Goal: Check status

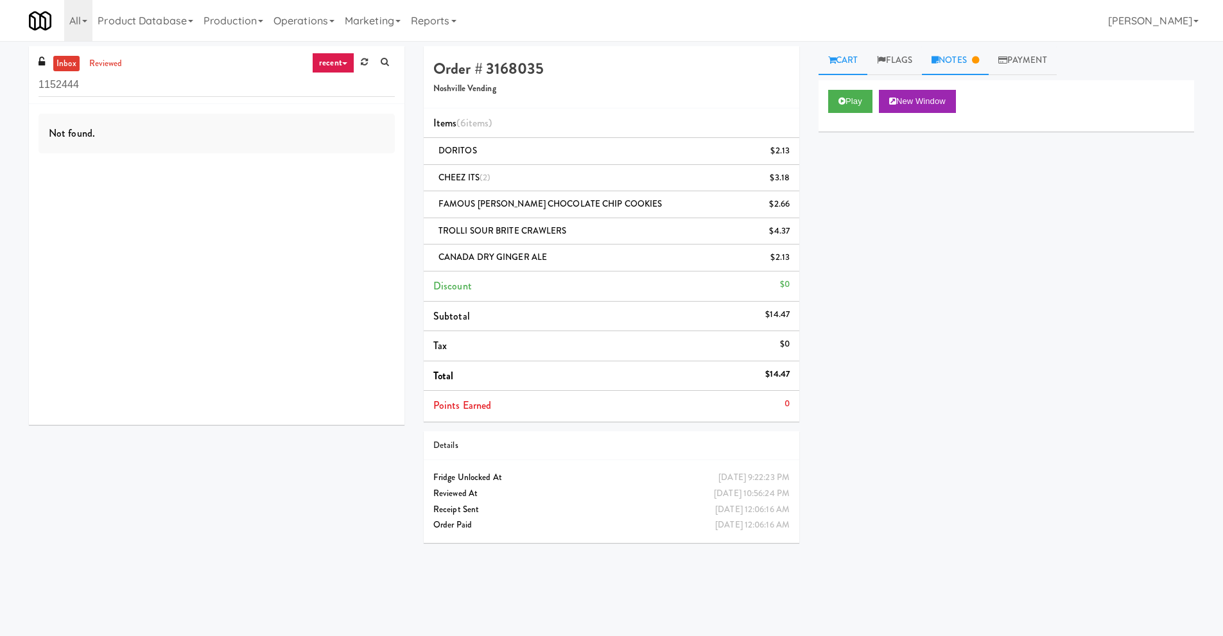
click at [964, 64] on link "Notes" at bounding box center [955, 60] width 67 height 29
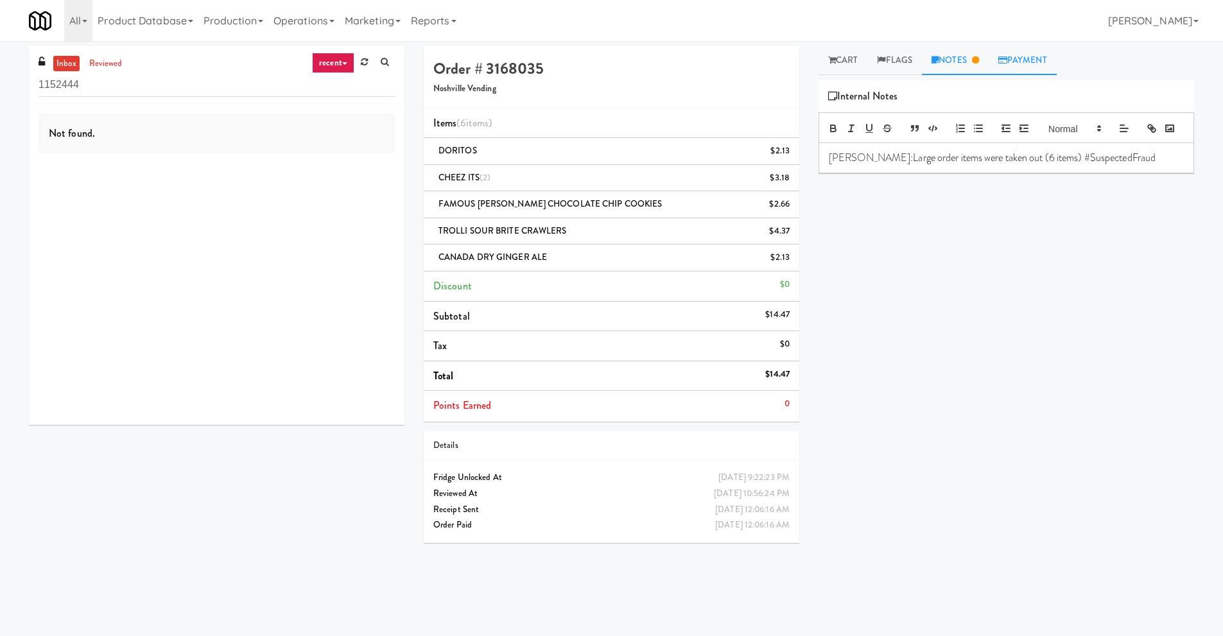
click at [1033, 62] on link "Payment" at bounding box center [1022, 60] width 68 height 29
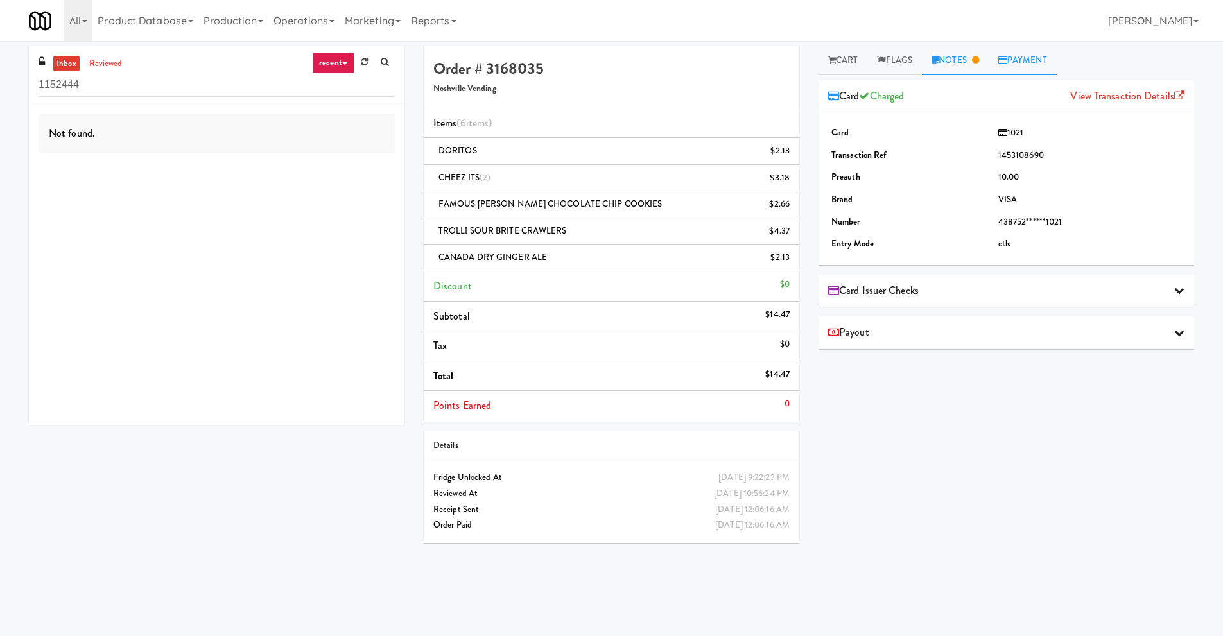
click at [956, 55] on link "Notes" at bounding box center [955, 60] width 67 height 29
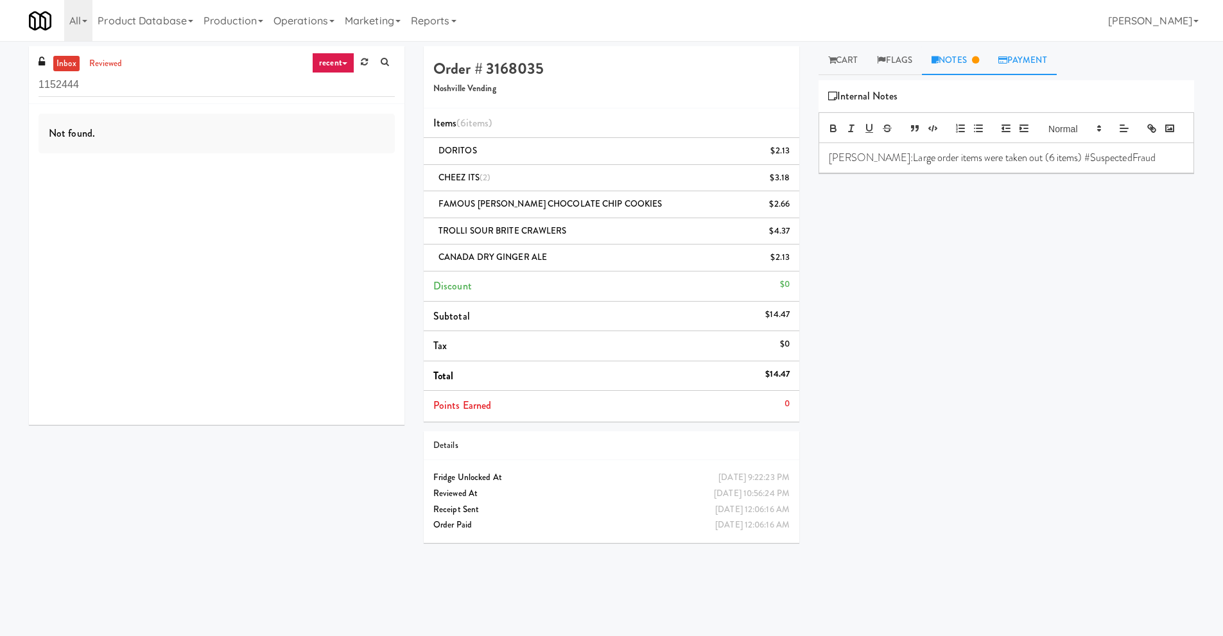
click at [1029, 53] on link "Payment" at bounding box center [1022, 60] width 68 height 29
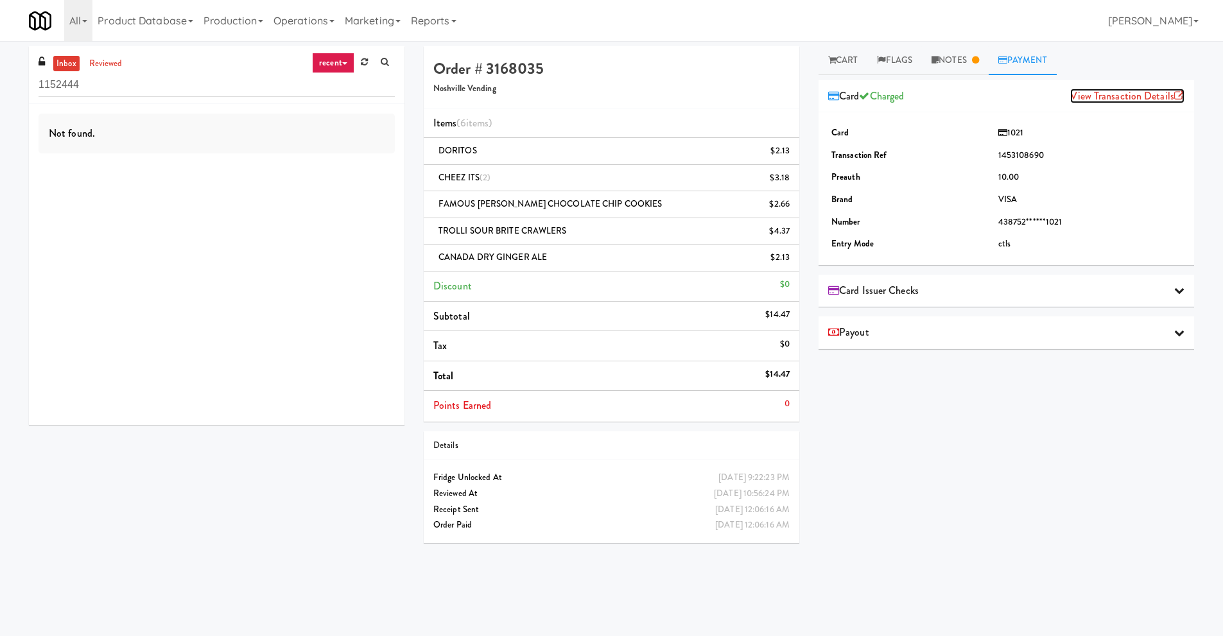
click at [1121, 97] on link "View Transaction Details" at bounding box center [1127, 96] width 114 height 15
